Goal: Information Seeking & Learning: Find specific page/section

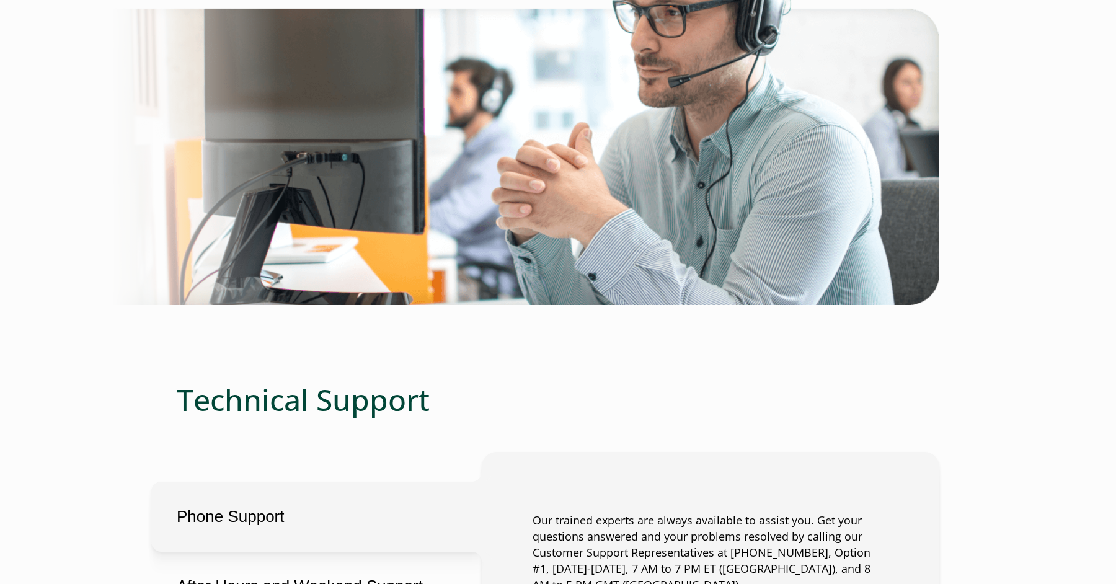
scroll to position [546, 0]
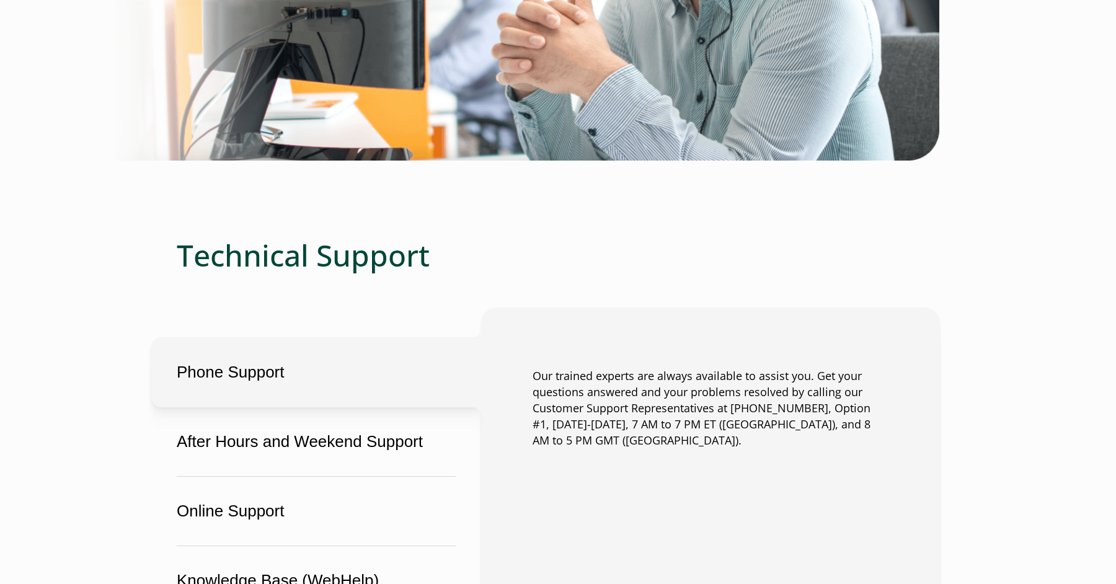
click at [375, 367] on button "Phone Support" at bounding box center [316, 372] width 331 height 70
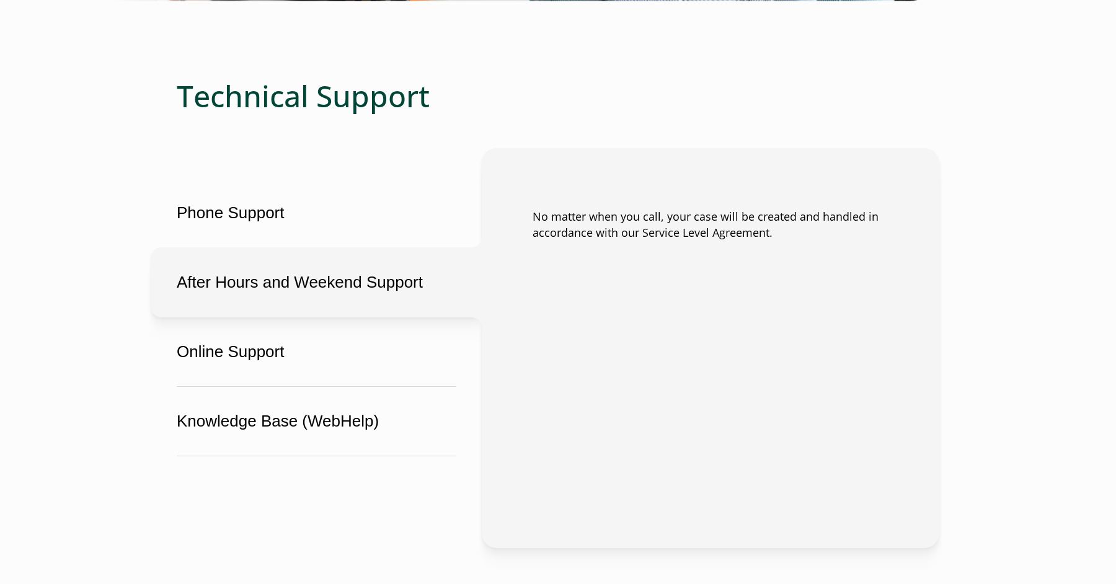
scroll to position [704, 0]
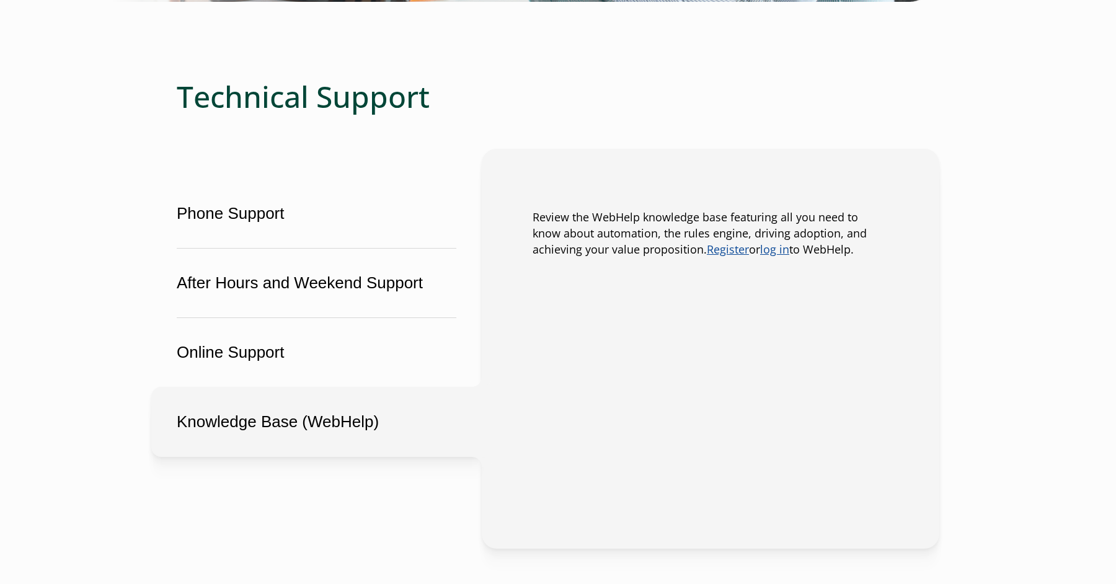
click at [355, 417] on button "Knowledge Base (WebHelp)" at bounding box center [316, 422] width 331 height 70
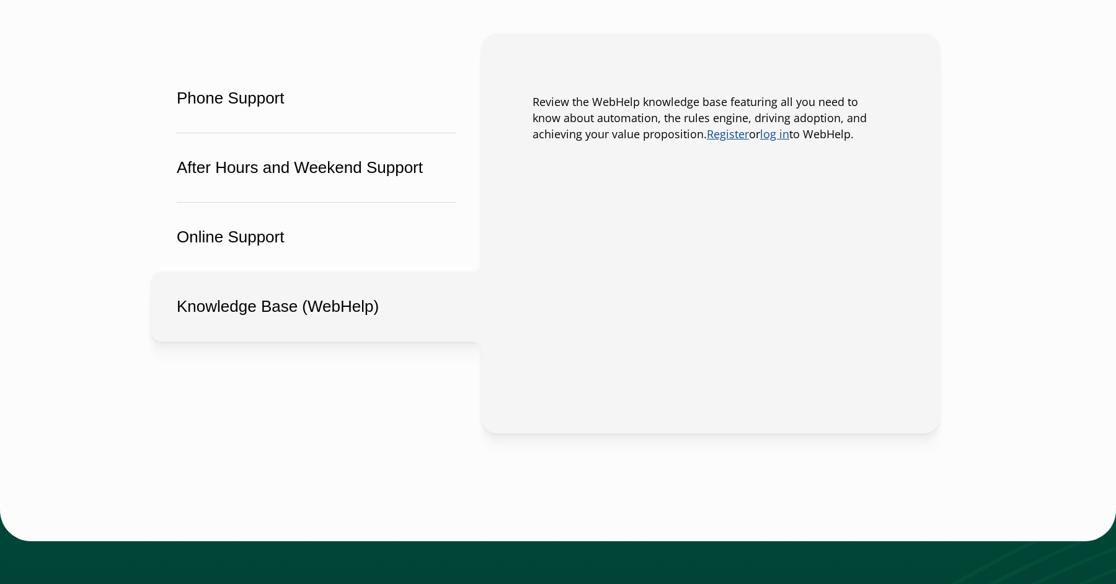
scroll to position [820, 0]
